Goal: Task Accomplishment & Management: Manage account settings

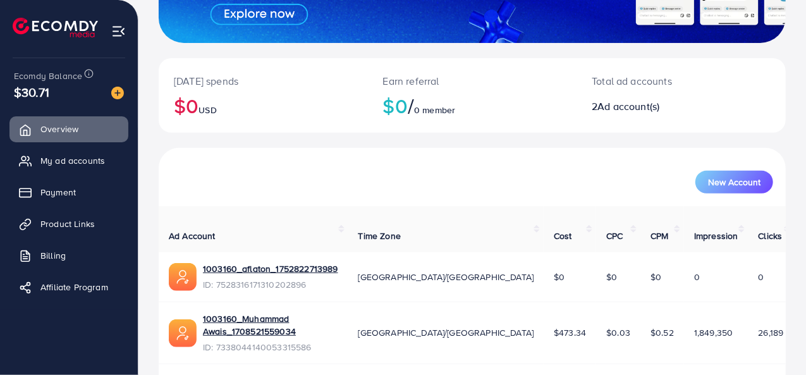
scroll to position [222, 0]
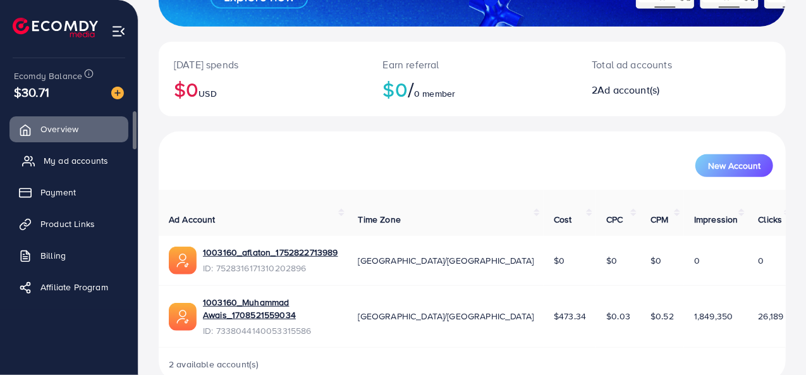
click at [54, 154] on span "My ad accounts" at bounding box center [76, 160] width 64 height 13
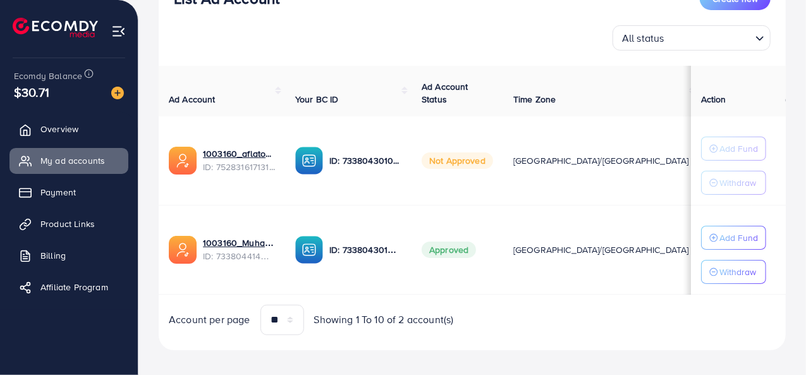
scroll to position [190, 0]
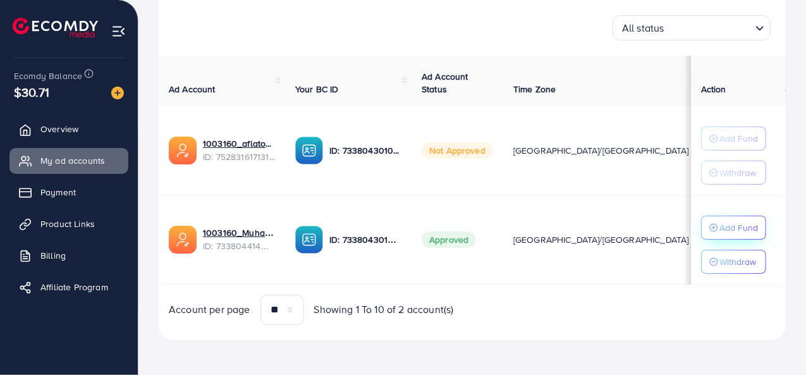
click at [730, 225] on p "Add Fund" at bounding box center [738, 227] width 39 height 15
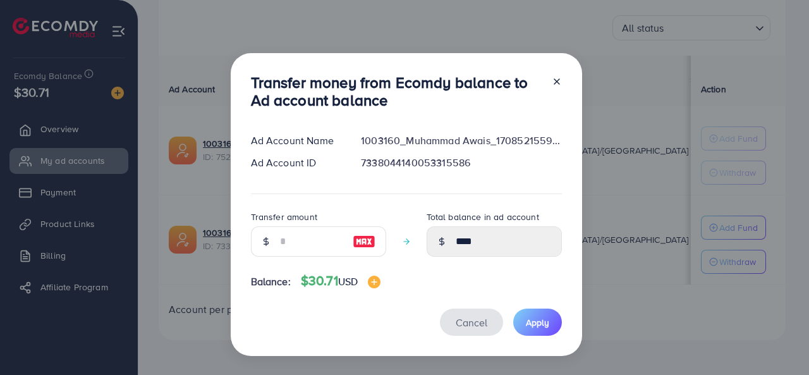
click at [470, 322] on span "Cancel" at bounding box center [472, 322] width 32 height 14
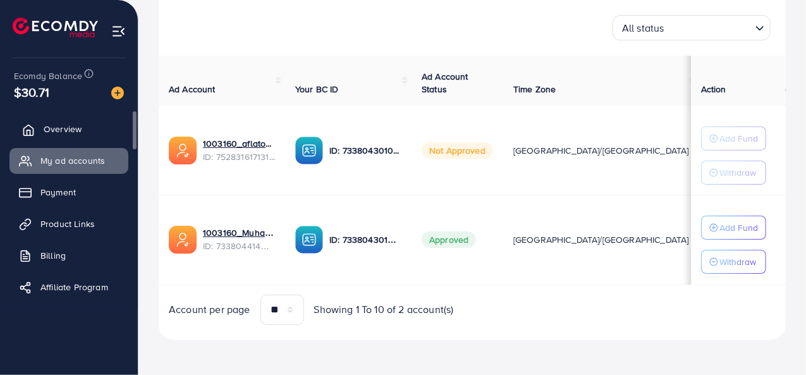
click at [57, 123] on span "Overview" at bounding box center [63, 129] width 38 height 13
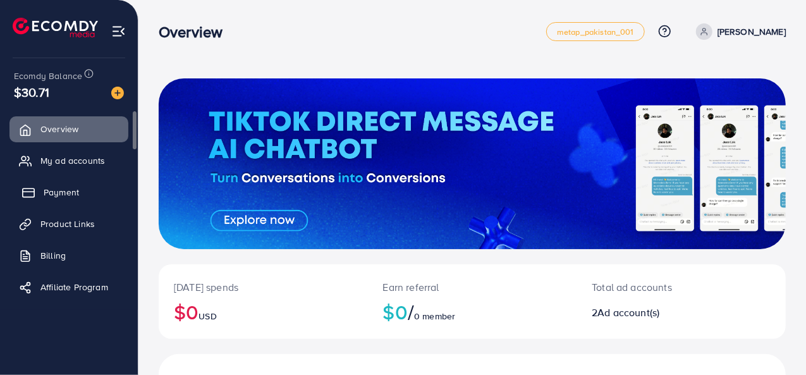
click at [62, 198] on span "Payment" at bounding box center [61, 192] width 35 height 13
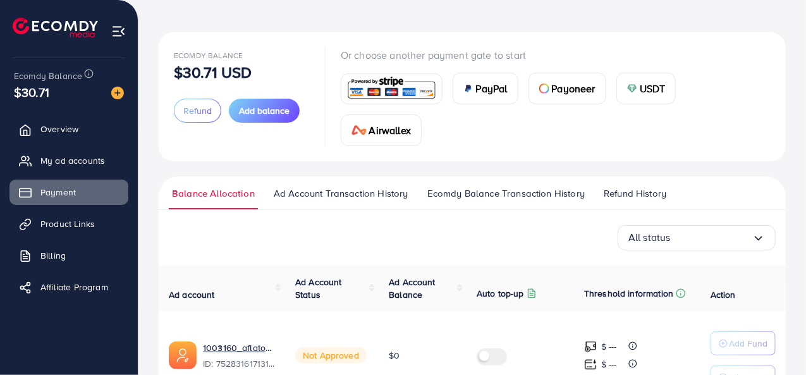
scroll to position [21, 0]
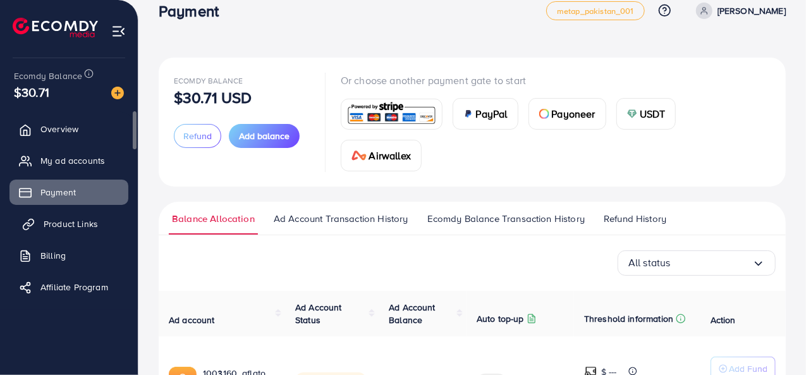
click at [80, 223] on span "Product Links" at bounding box center [71, 223] width 54 height 13
